Goal: Information Seeking & Learning: Learn about a topic

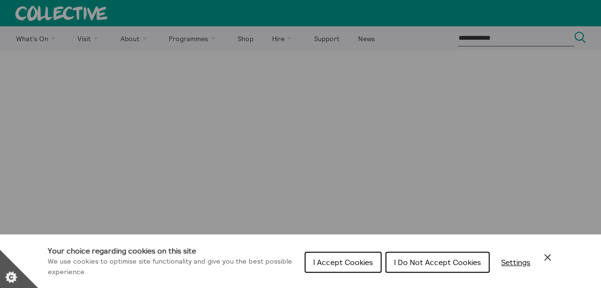
click at [358, 259] on span "I Accept Cookies" at bounding box center [343, 262] width 60 height 10
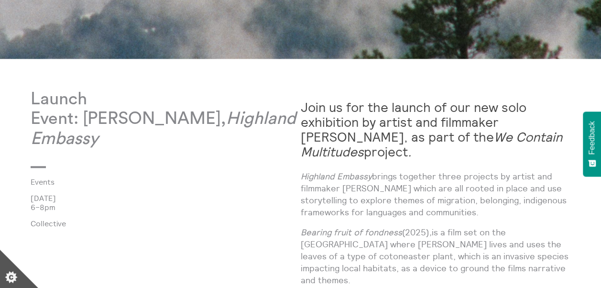
scroll to position [446, 0]
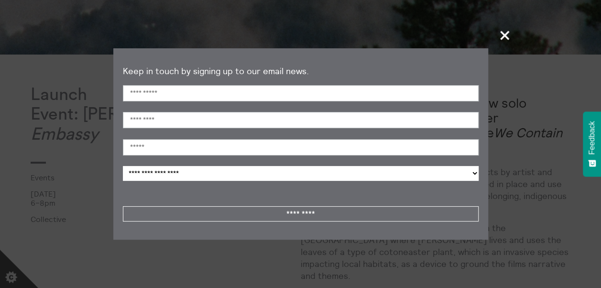
click at [504, 31] on span "+" at bounding box center [505, 35] width 28 height 28
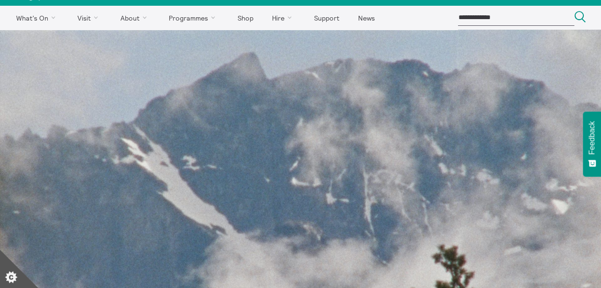
scroll to position [0, 0]
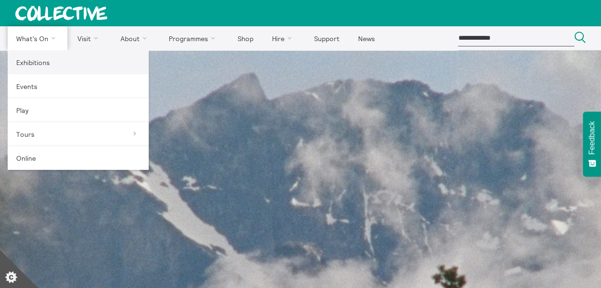
click at [41, 64] on link "Exhibitions" at bounding box center [78, 62] width 141 height 24
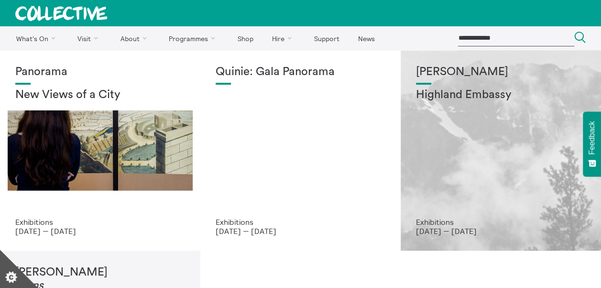
click at [435, 95] on h2 "Highland Embassy" at bounding box center [501, 94] width 170 height 13
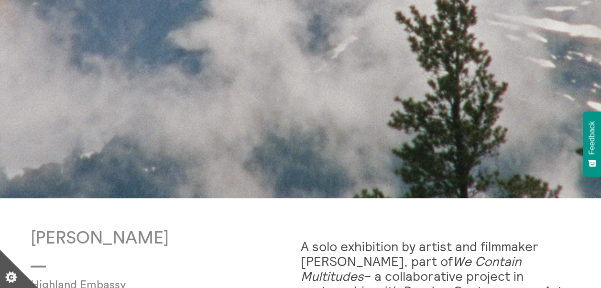
scroll to position [299, 0]
